Goal: Task Accomplishment & Management: Use online tool/utility

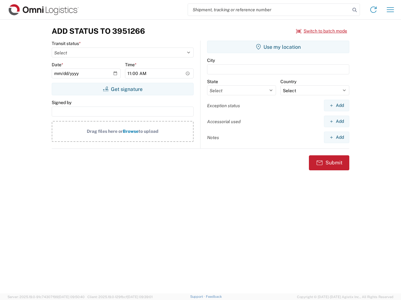
click at [269, 10] on input "search" at bounding box center [269, 10] width 162 height 12
click at [354, 10] on icon at bounding box center [354, 10] width 9 height 9
click at [373, 10] on icon at bounding box center [373, 10] width 10 height 10
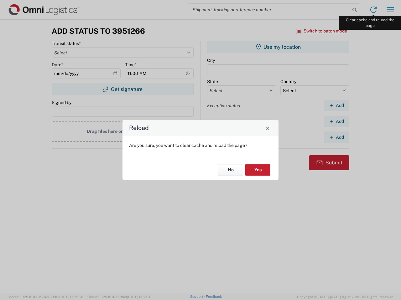
click at [390, 10] on div "Reload Are you sure, you want to clear cache and reload the page? No Yes" at bounding box center [200, 150] width 401 height 300
click at [321, 31] on div "Reload Are you sure, you want to clear cache and reload the page? No Yes" at bounding box center [200, 150] width 401 height 300
click at [122, 89] on div "Reload Are you sure, you want to clear cache and reload the page? No Yes" at bounding box center [200, 150] width 401 height 300
click at [278, 47] on div "Reload Are you sure, you want to clear cache and reload the page? No Yes" at bounding box center [200, 150] width 401 height 300
click at [336, 105] on div "Reload Are you sure, you want to clear cache and reload the page? No Yes" at bounding box center [200, 150] width 401 height 300
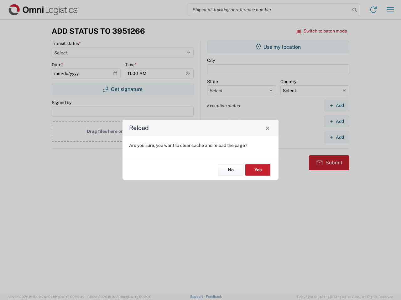
click at [336, 121] on div "Reload Are you sure, you want to clear cache and reload the page? No Yes" at bounding box center [200, 150] width 401 height 300
click at [336, 137] on div "Reload Are you sure, you want to clear cache and reload the page? No Yes" at bounding box center [200, 150] width 401 height 300
